Goal: Information Seeking & Learning: Check status

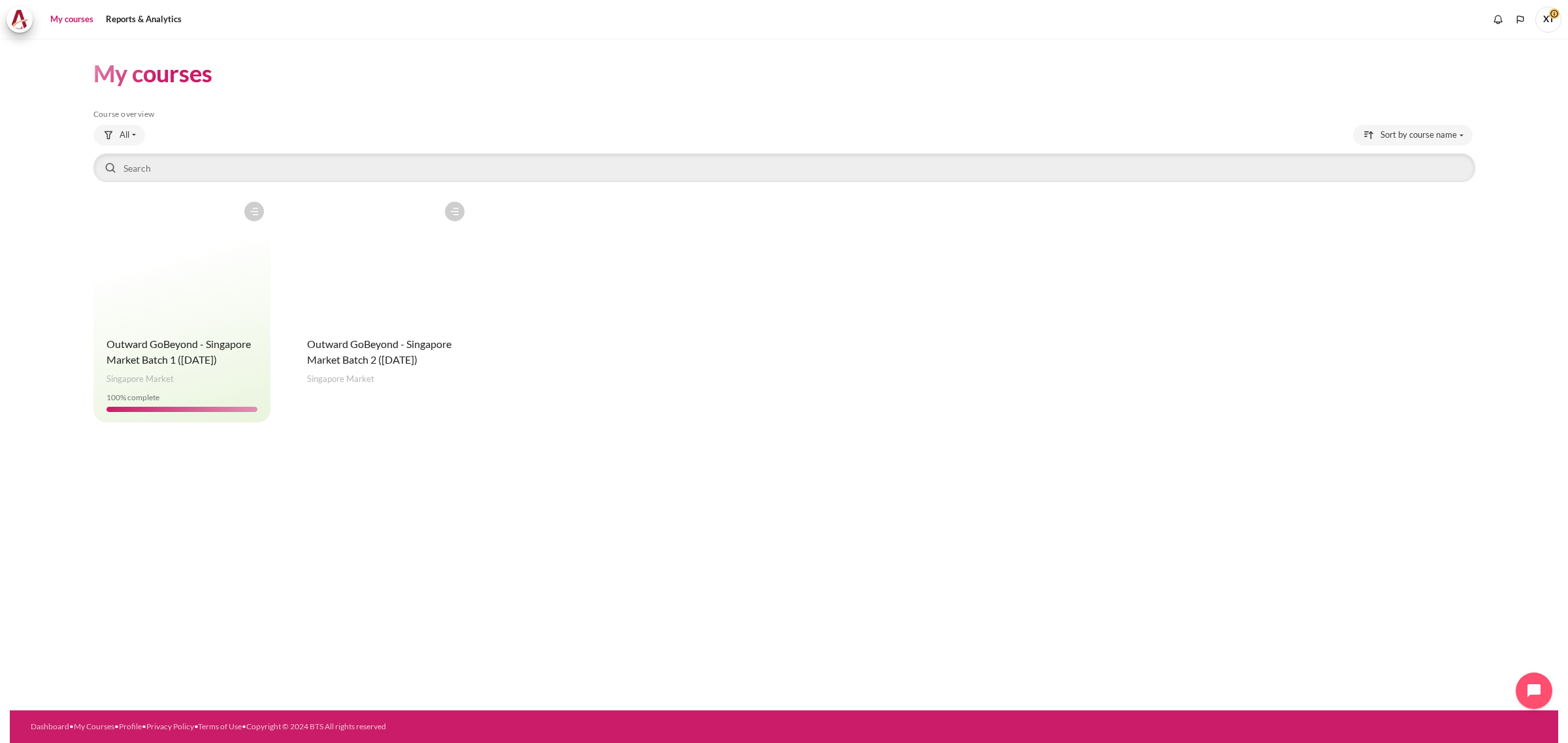
click at [387, 302] on figure "Content" at bounding box center [382, 260] width 177 height 130
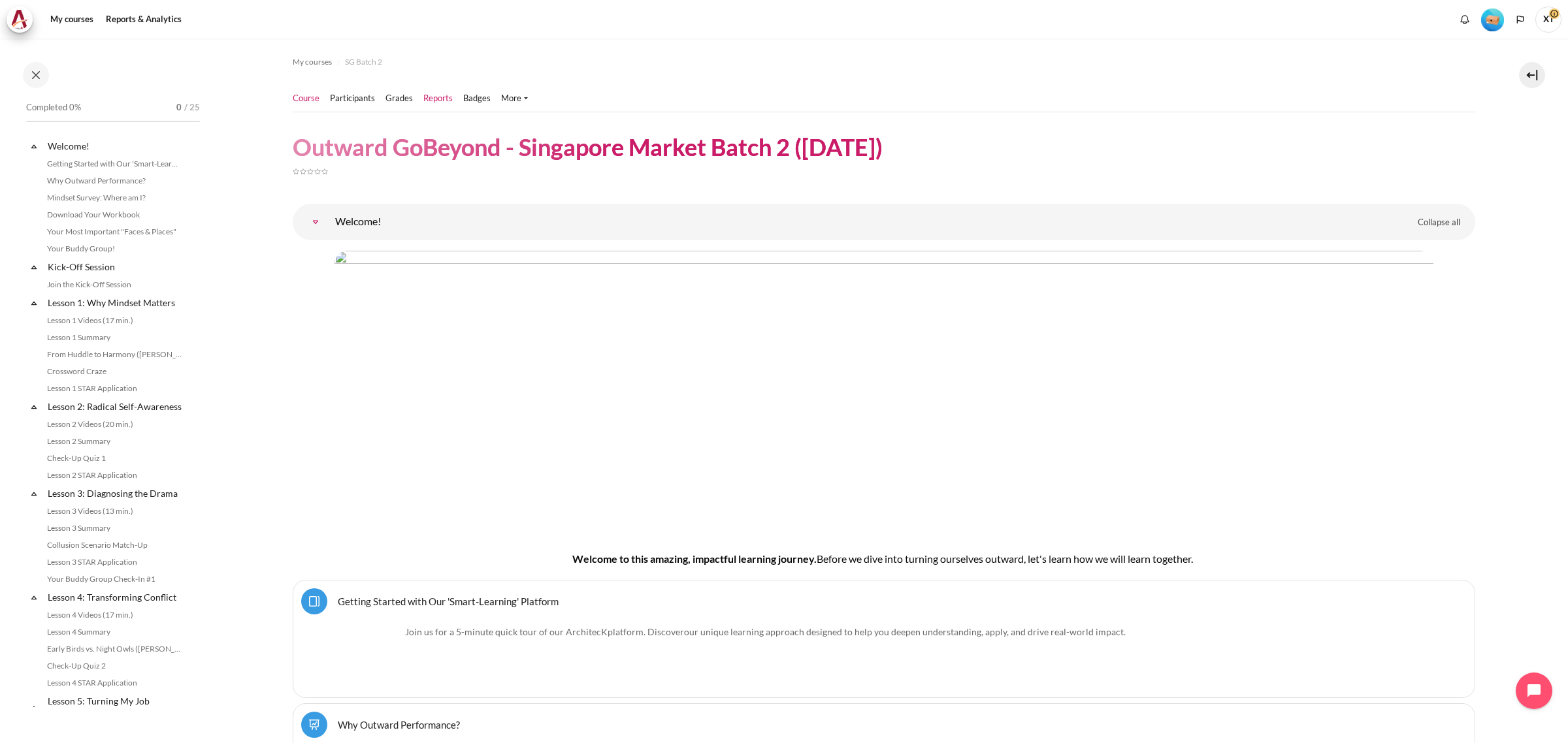
click at [439, 99] on link "Reports" at bounding box center [438, 99] width 29 height 13
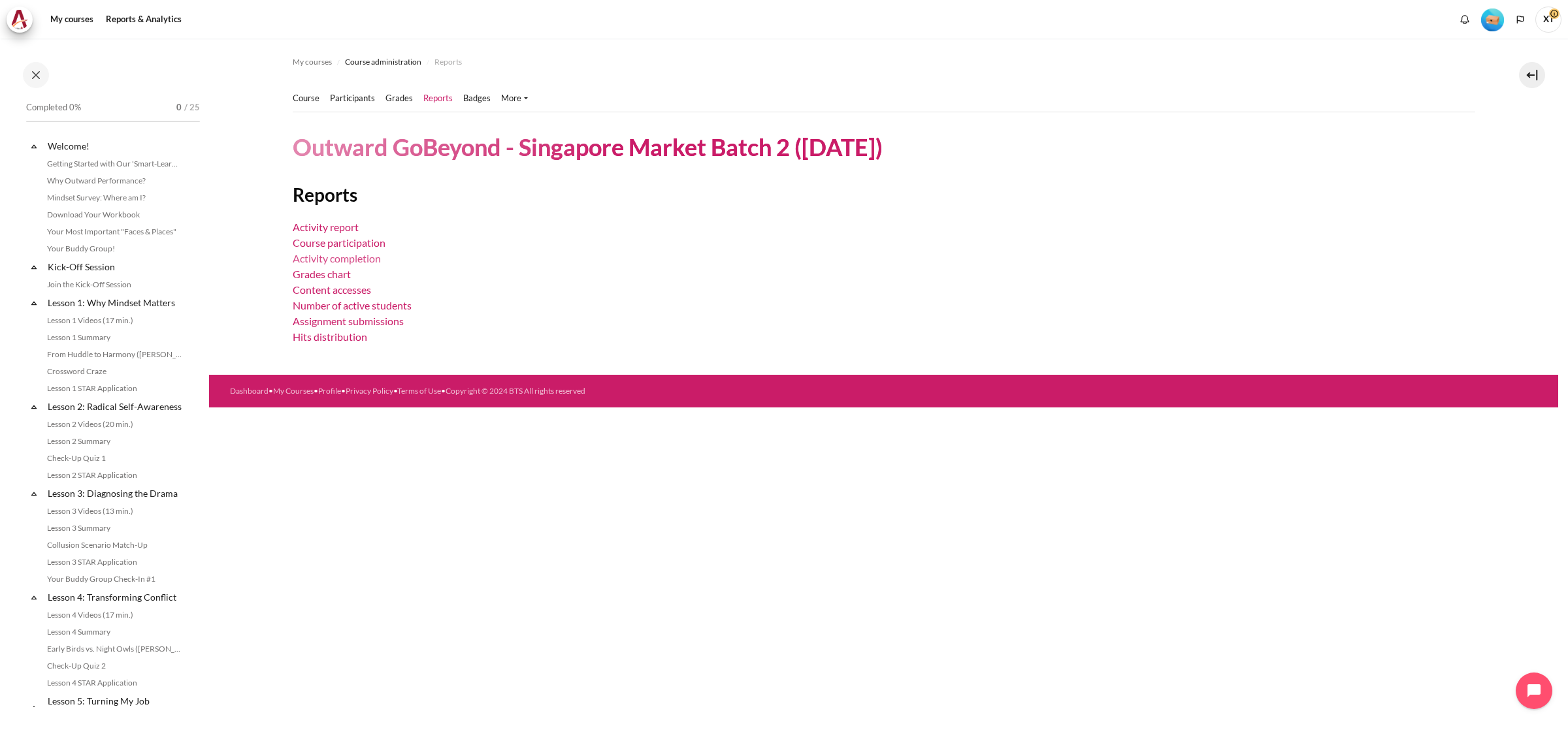
click at [334, 253] on link "Activity completion" at bounding box center [337, 258] width 88 height 13
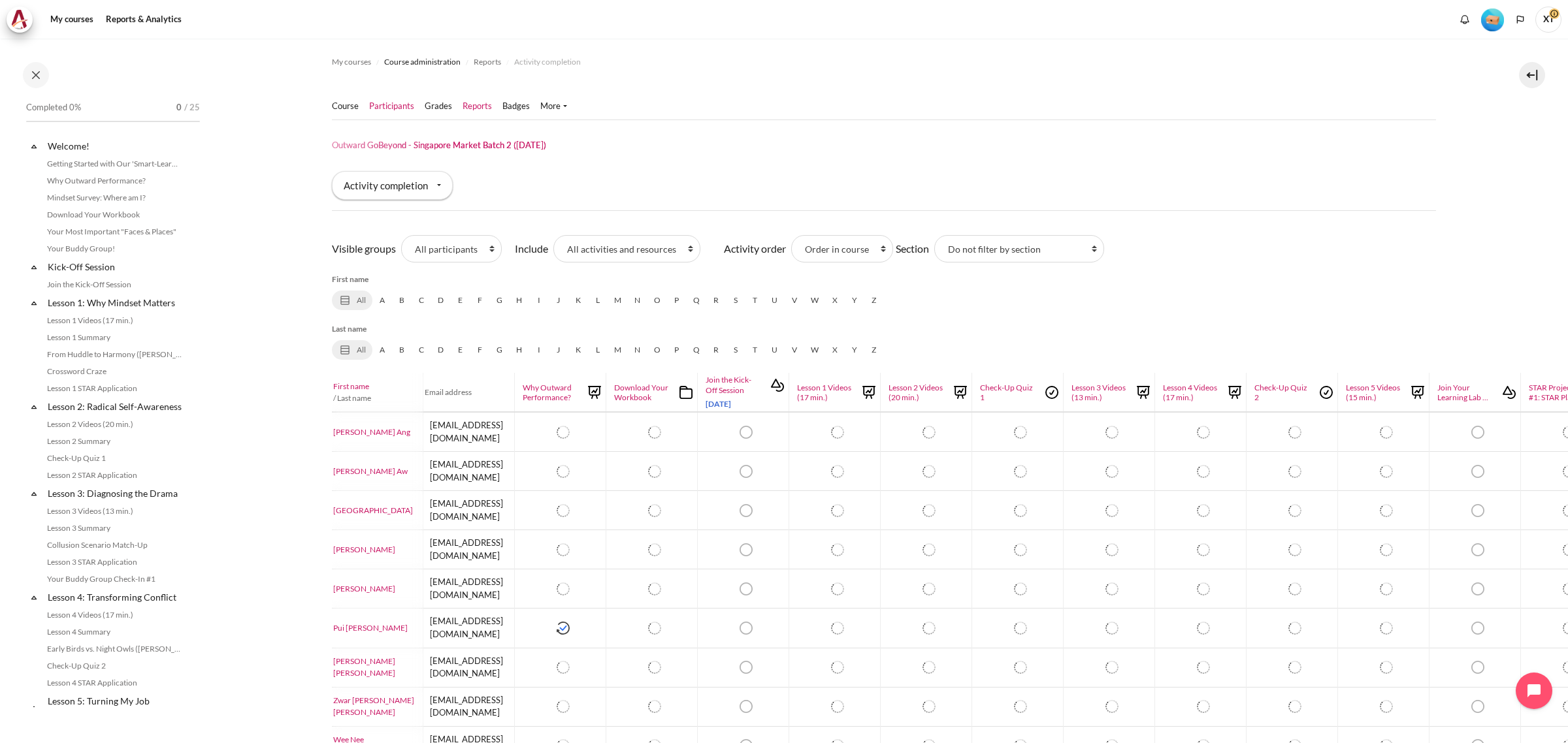
click at [384, 105] on link "Participants" at bounding box center [391, 107] width 45 height 13
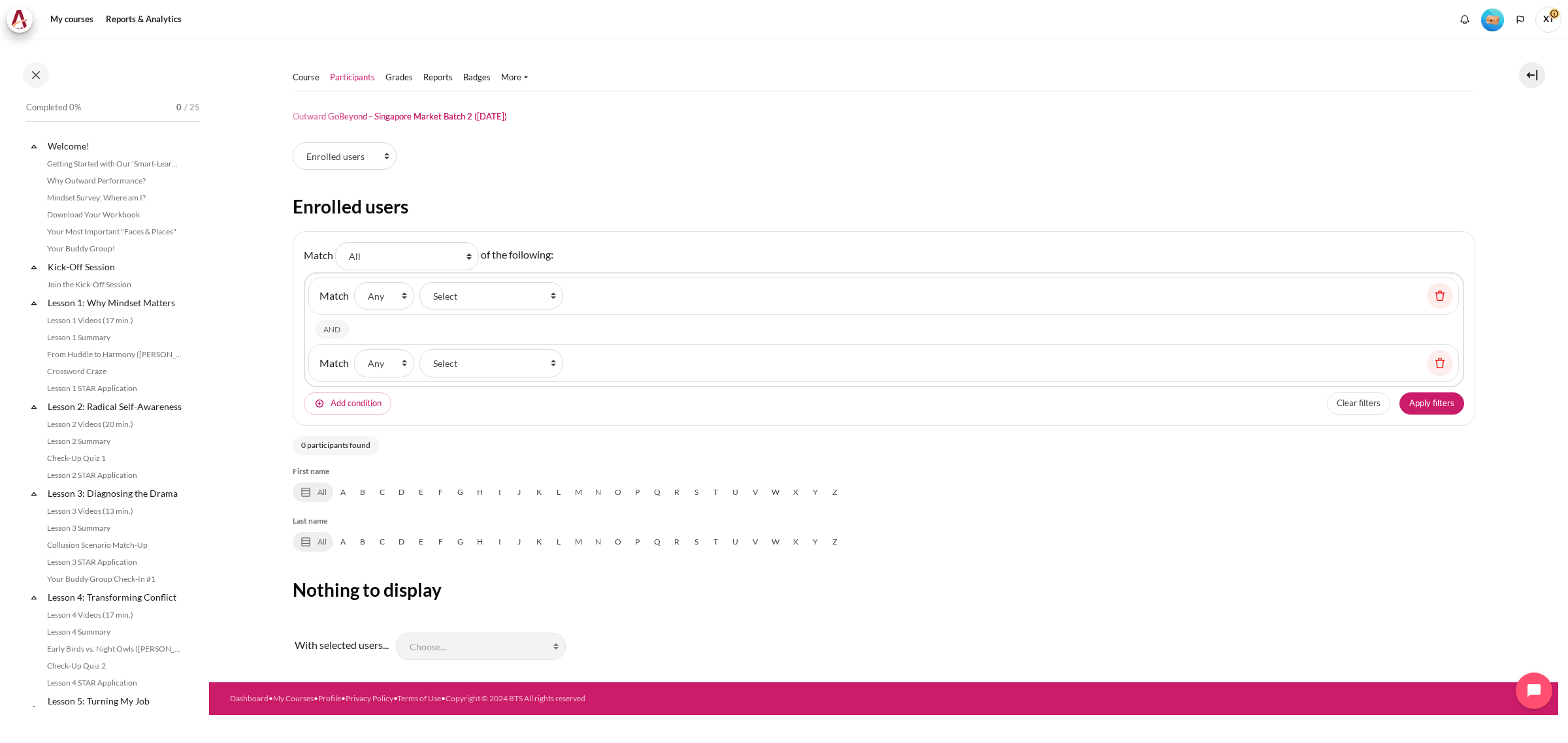
select select "groups"
